Goal: Ask a question

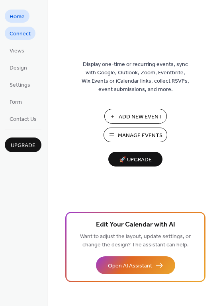
click at [20, 38] on span "Connect" at bounding box center [20, 34] width 21 height 8
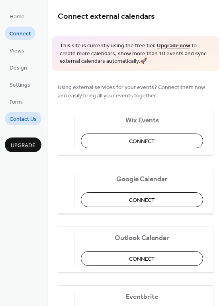
click at [32, 121] on span "Contact Us" at bounding box center [23, 119] width 27 height 8
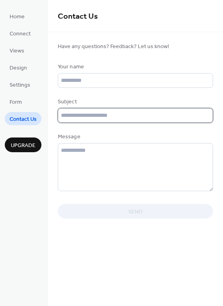
click at [105, 119] on input "text" at bounding box center [135, 115] width 155 height 15
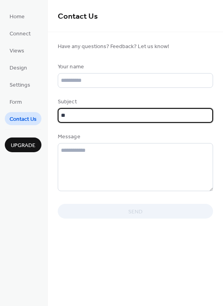
type input "*"
